Goal: Task Accomplishment & Management: Manage account settings

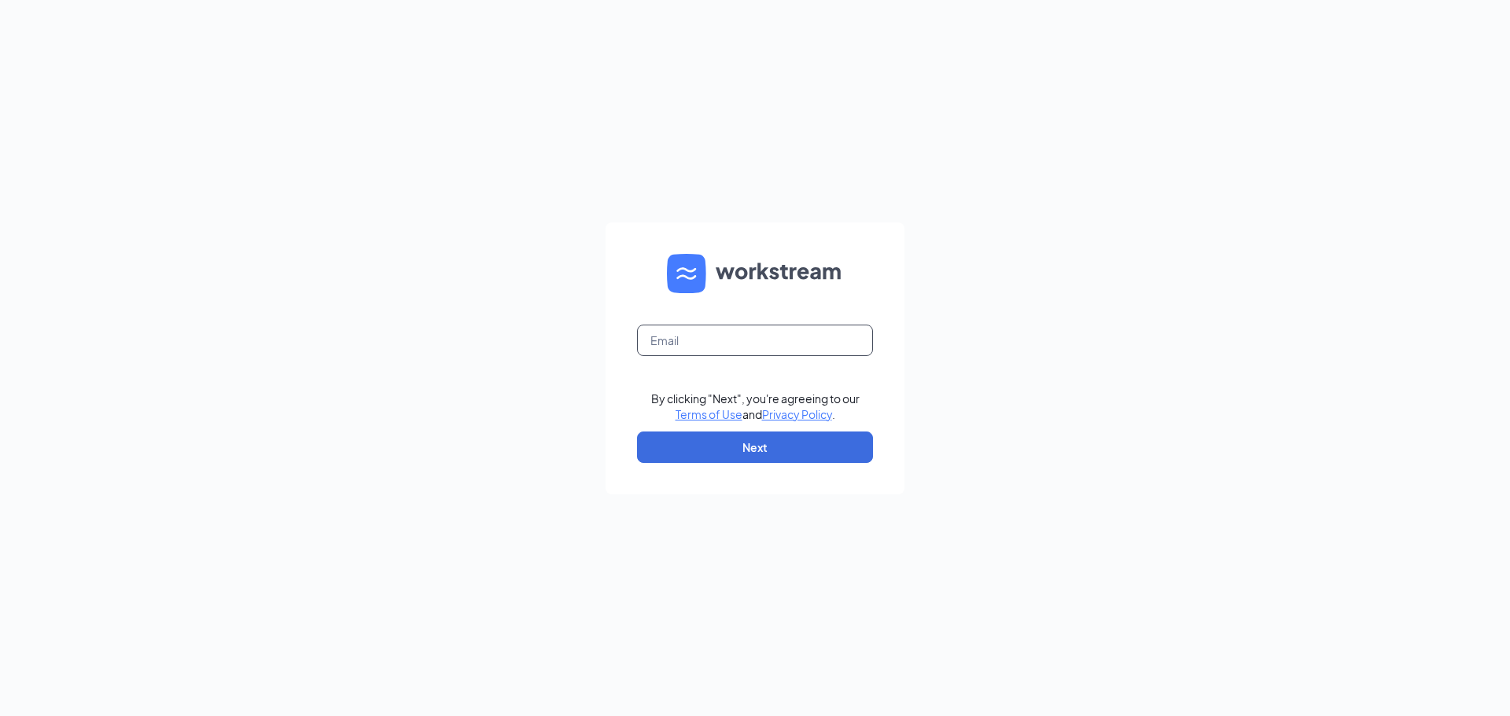
click at [786, 331] on input "text" at bounding box center [755, 340] width 236 height 31
type input "laurenlevey@bleedblue.net"
click at [800, 451] on button "Next" at bounding box center [755, 447] width 236 height 31
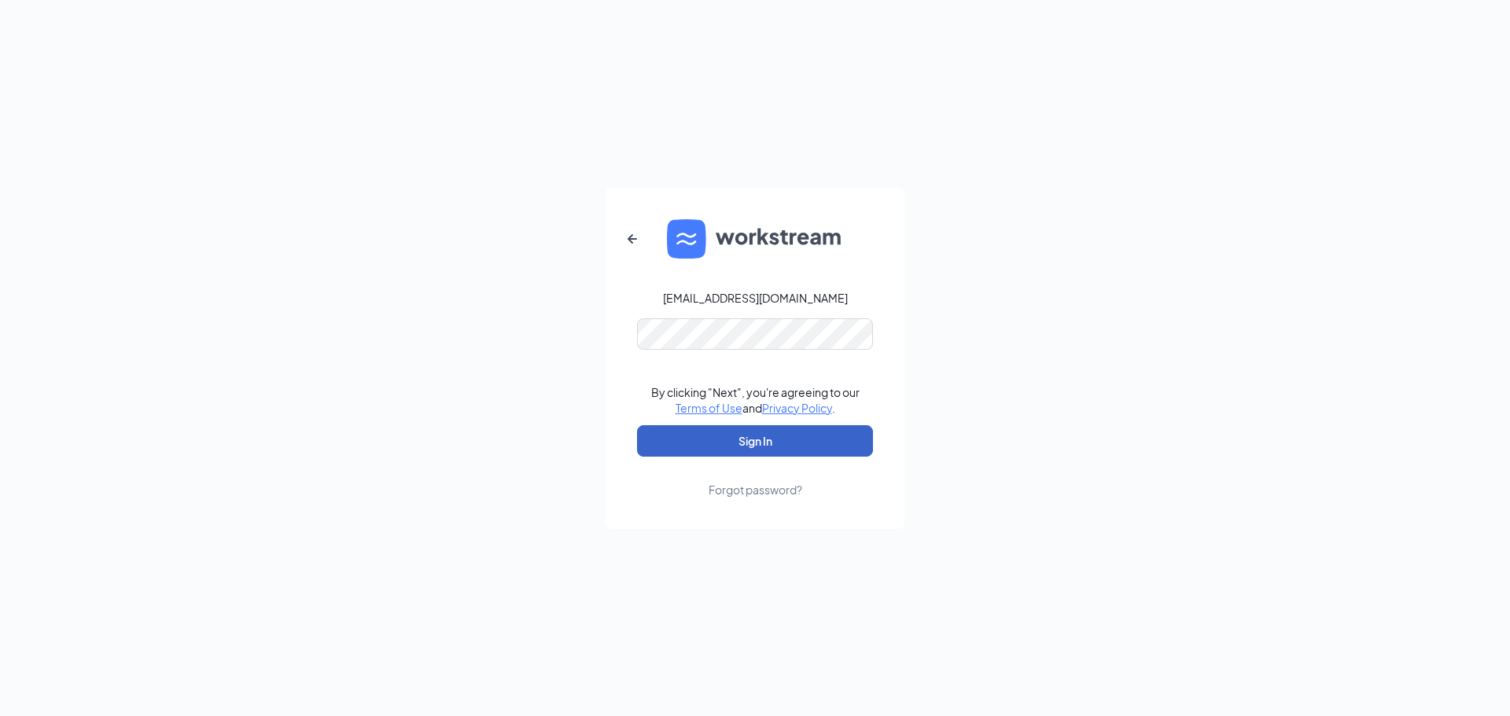
click at [792, 442] on button "Sign In" at bounding box center [755, 440] width 236 height 31
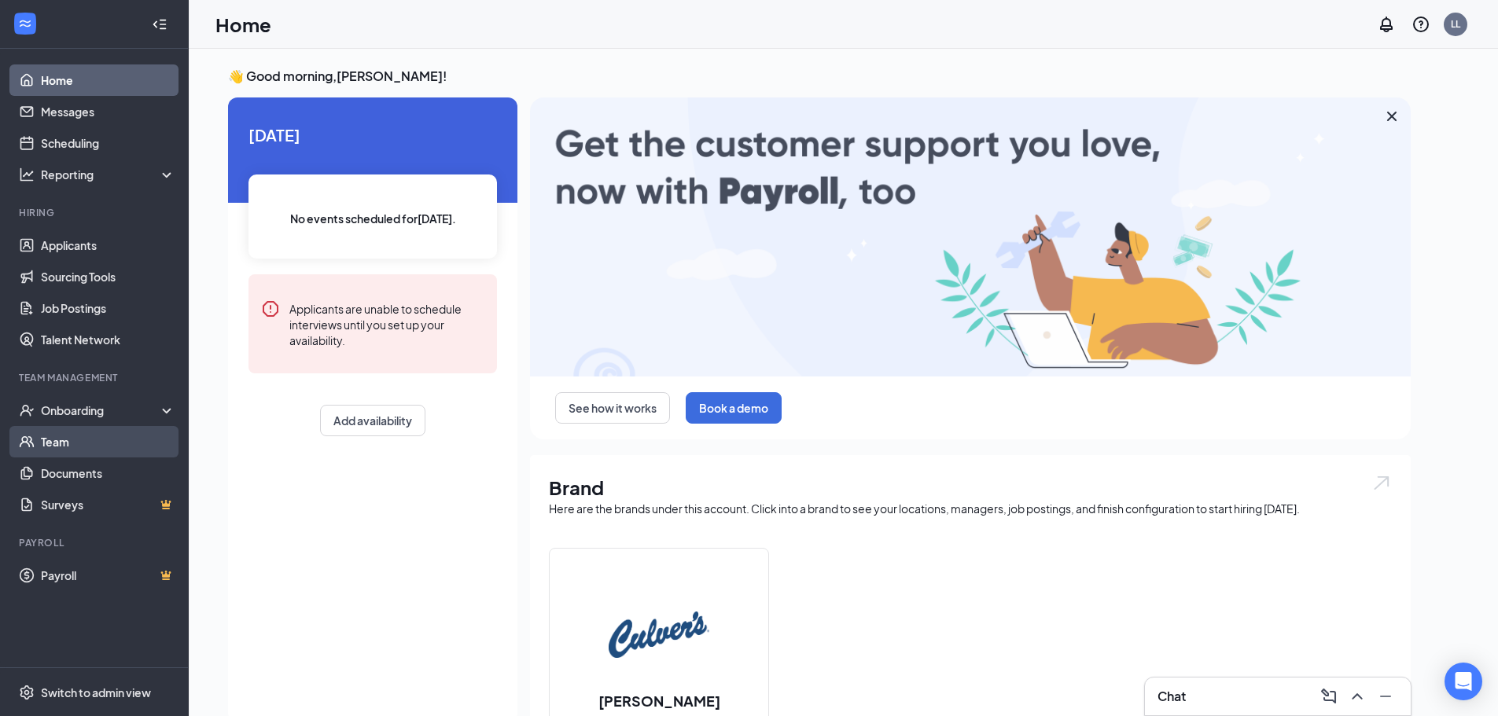
click at [102, 444] on link "Team" at bounding box center [108, 441] width 134 height 31
